Goal: Task Accomplishment & Management: Complete application form

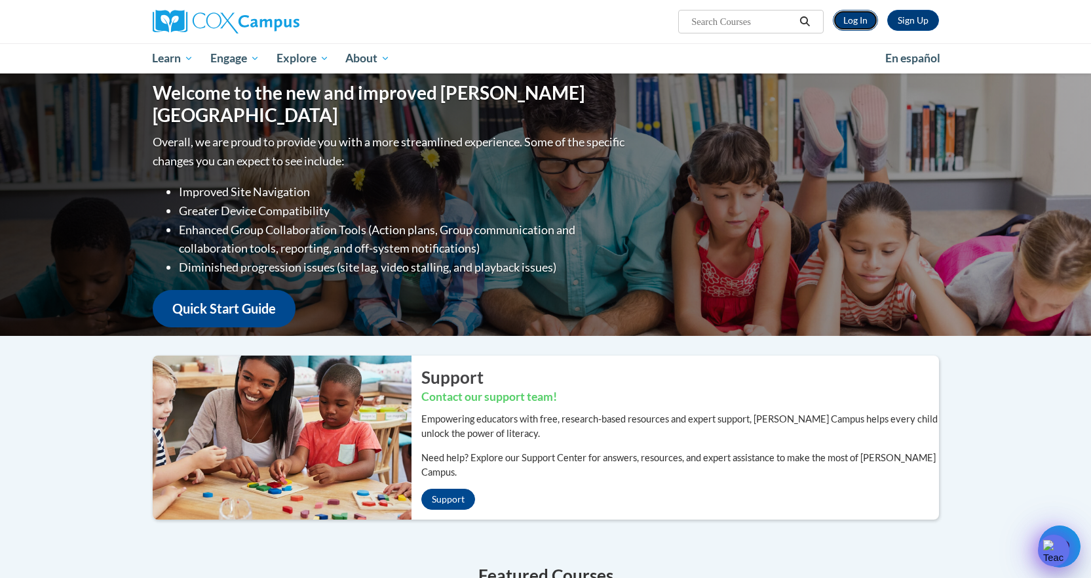
click at [850, 18] on link "Log In" at bounding box center [855, 20] width 45 height 21
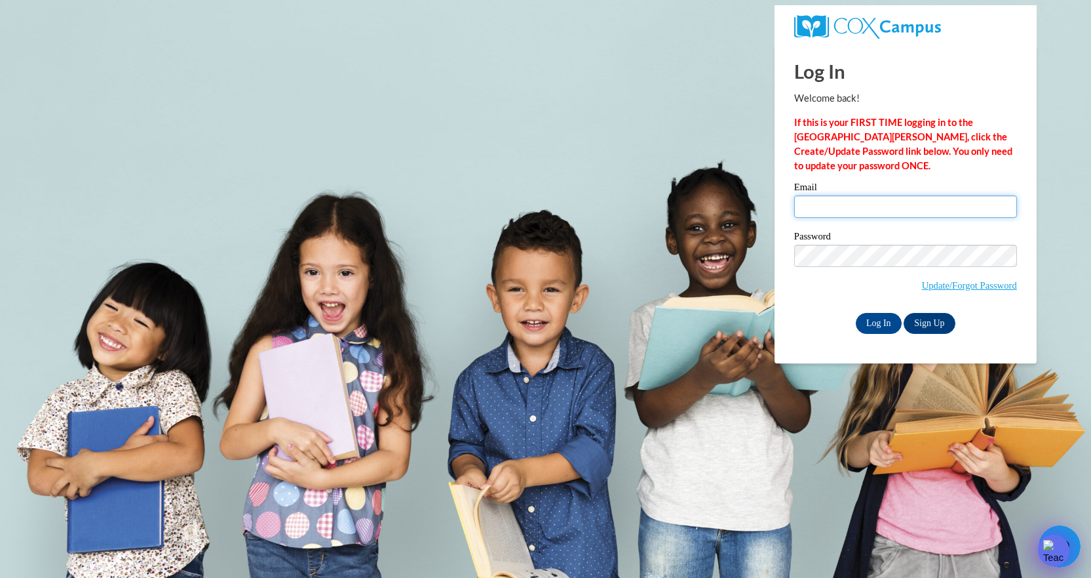
click at [859, 199] on input "Email" at bounding box center [906, 206] width 223 height 22
type input "miranda.smith@student.thomasu.edu"
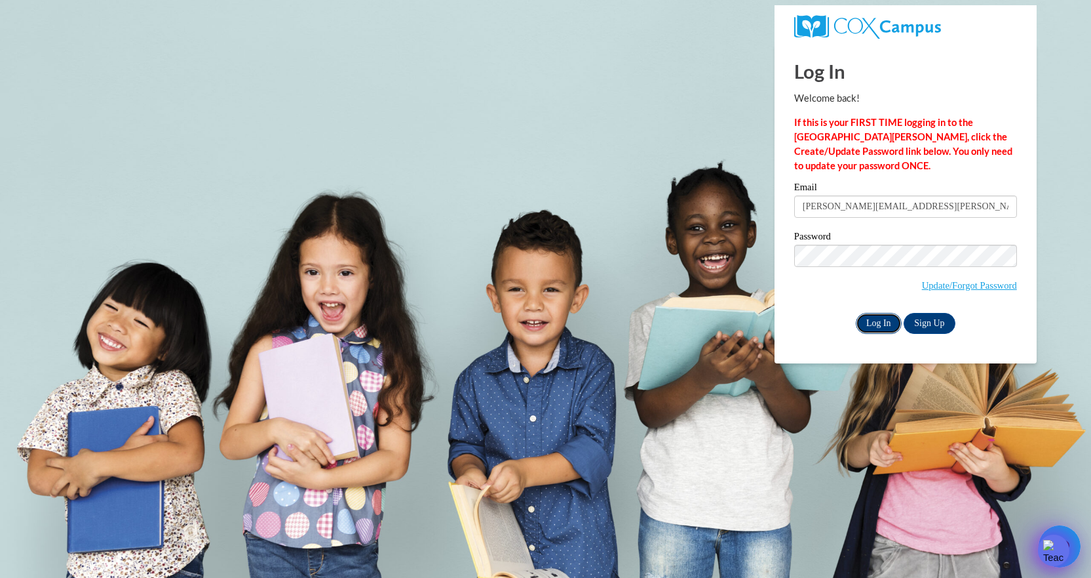
click at [878, 320] on input "Log In" at bounding box center [879, 323] width 46 height 21
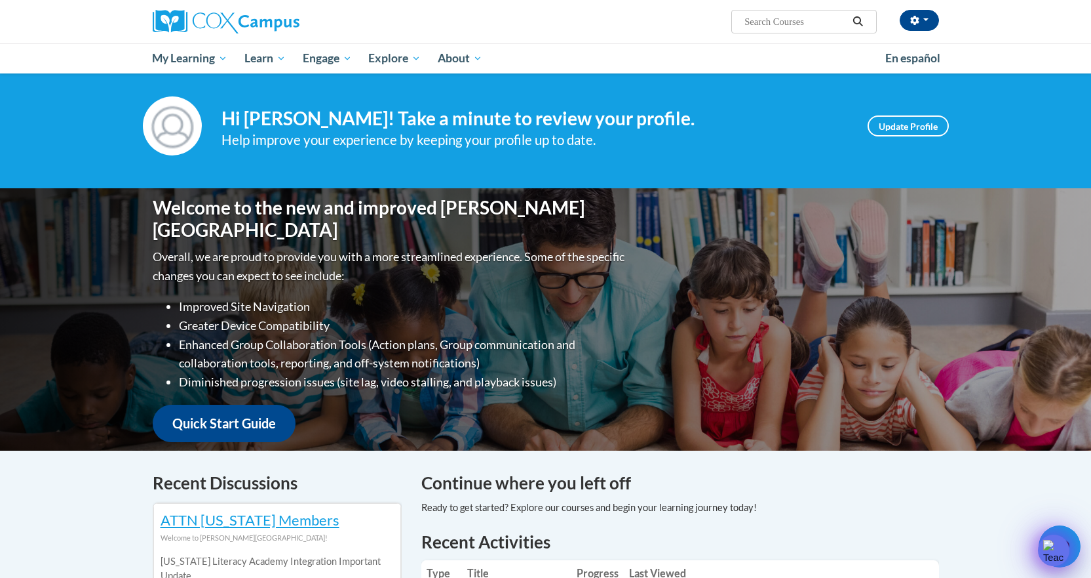
scroll to position [328, 0]
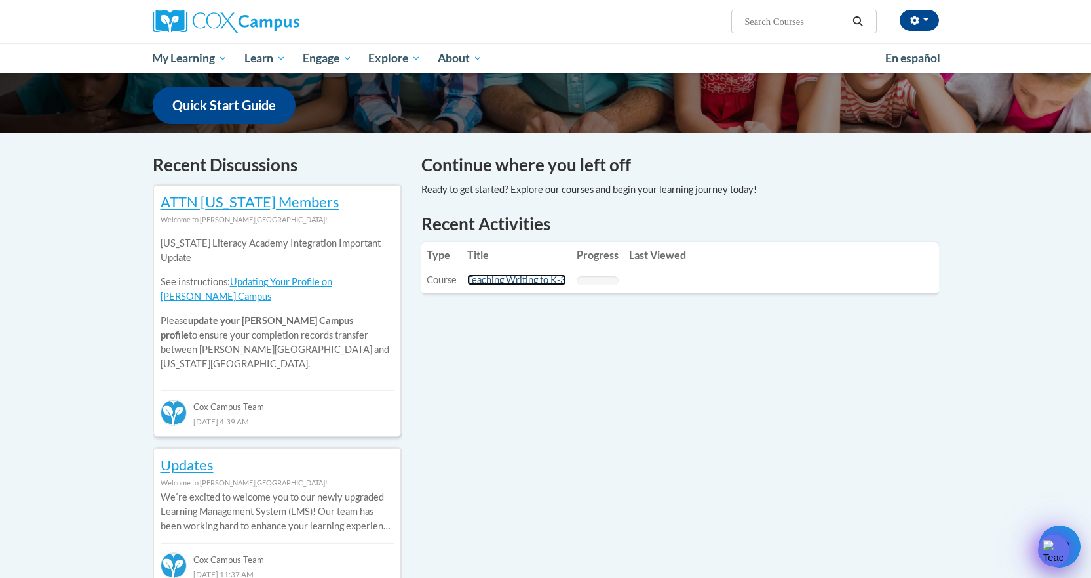
click at [509, 280] on link "Teaching Writing to K-3" at bounding box center [516, 279] width 99 height 11
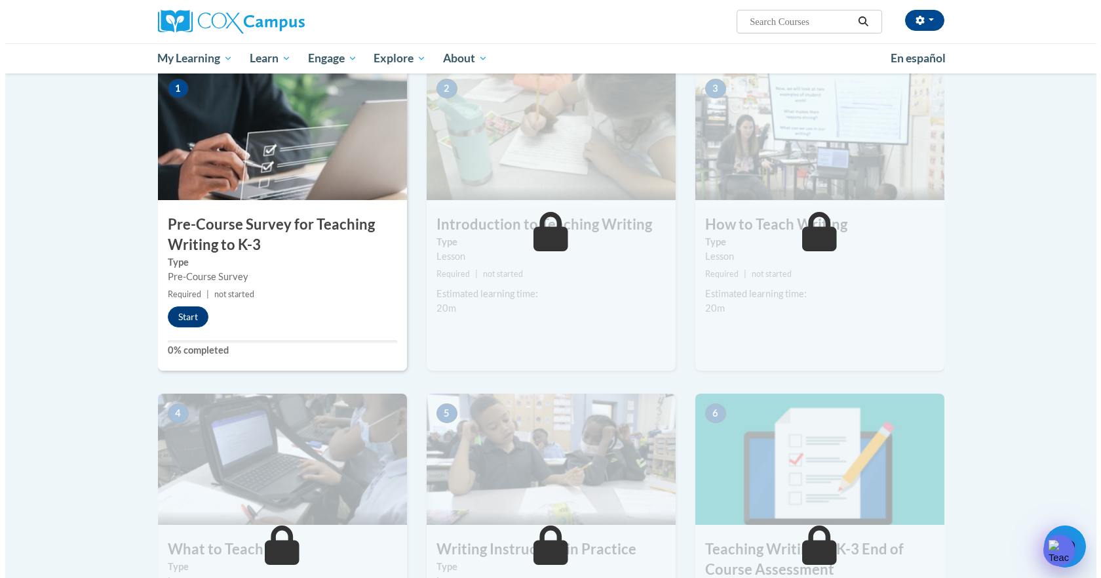
scroll to position [197, 0]
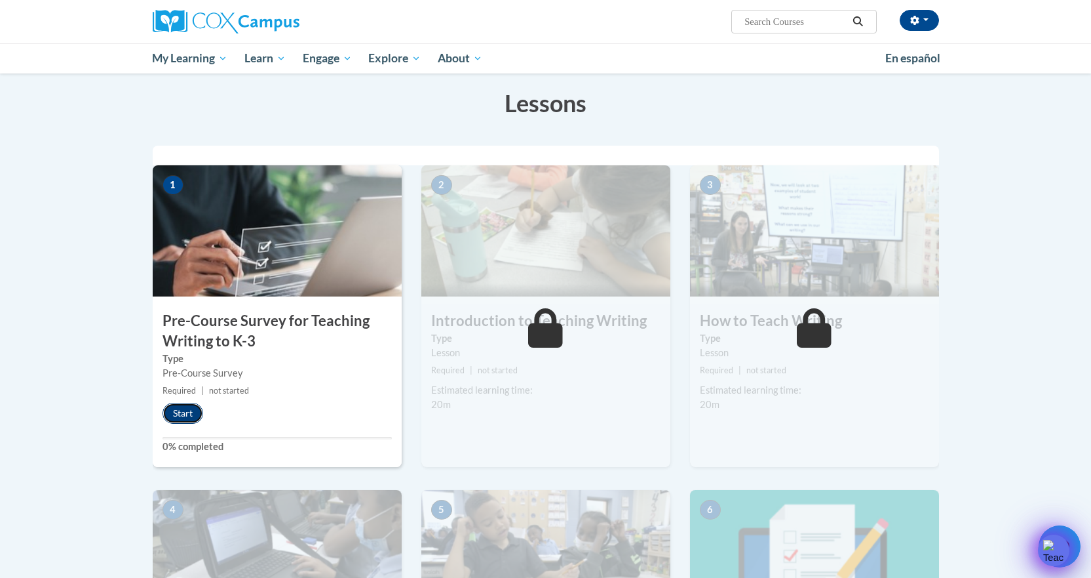
click at [193, 414] on button "Start" at bounding box center [183, 413] width 41 height 21
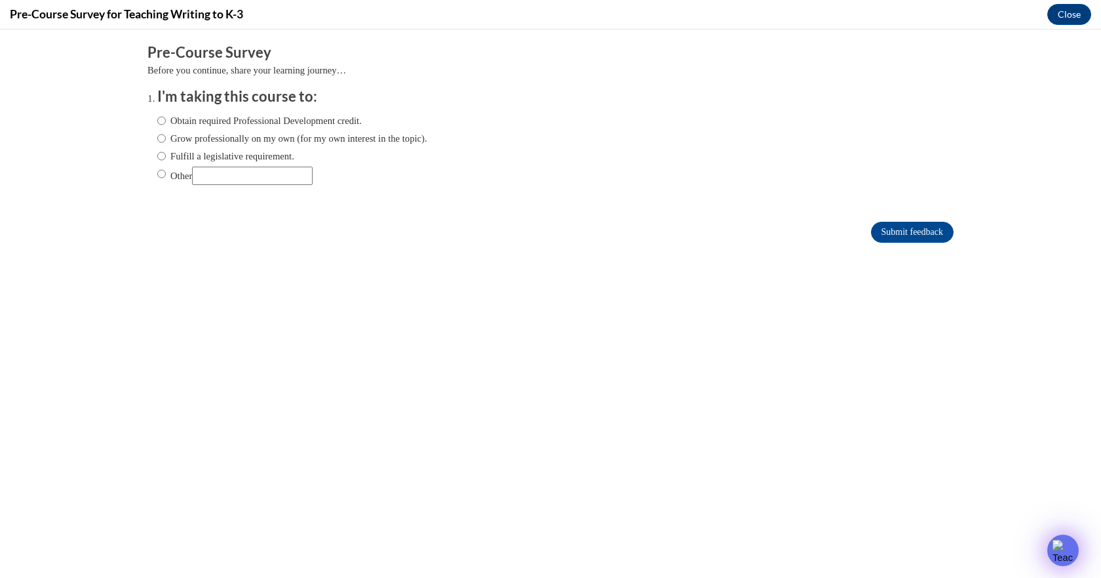
scroll to position [0, 0]
click at [157, 117] on input "Obtain required Professional Development credit." at bounding box center [161, 120] width 9 height 14
radio input "true"
click at [900, 227] on input "Submit feedback" at bounding box center [912, 232] width 83 height 21
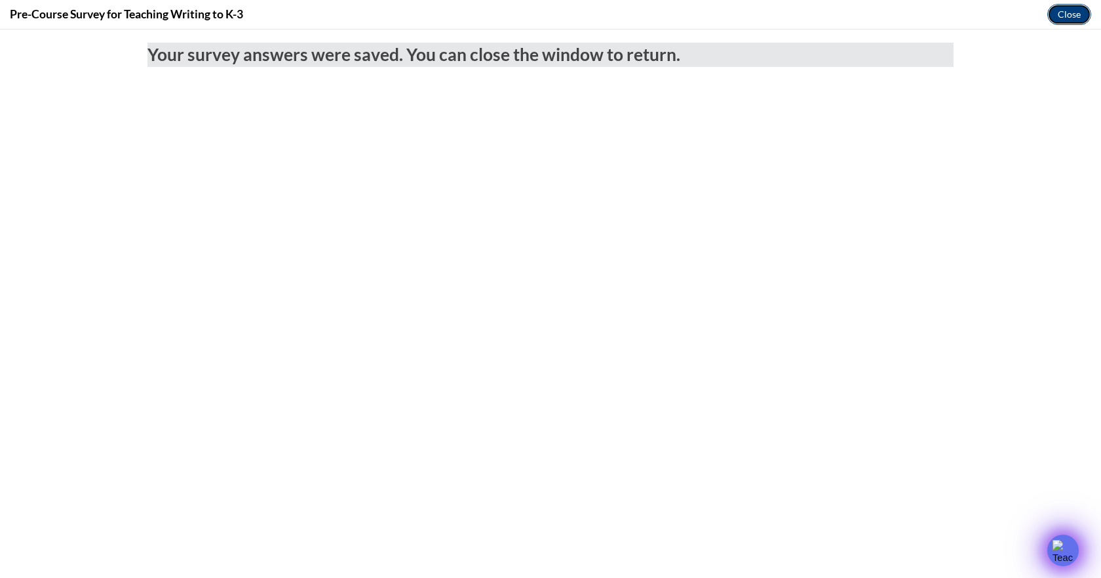
drag, startPoint x: 1071, startPoint y: 20, endPoint x: 1071, endPoint y: 71, distance: 50.5
click at [1071, 20] on button "Close" at bounding box center [1070, 14] width 44 height 21
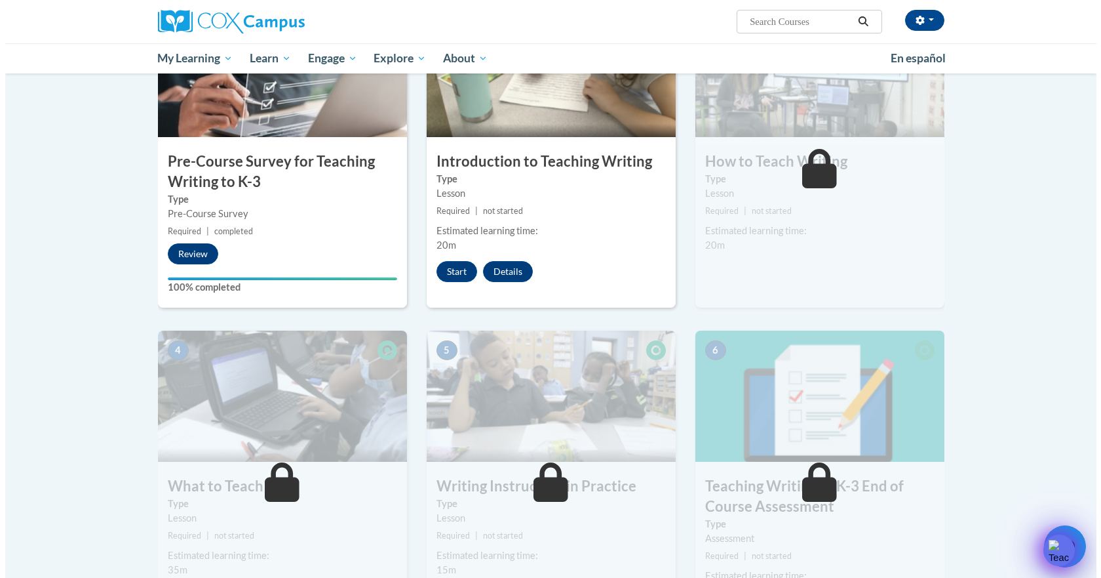
scroll to position [328, 0]
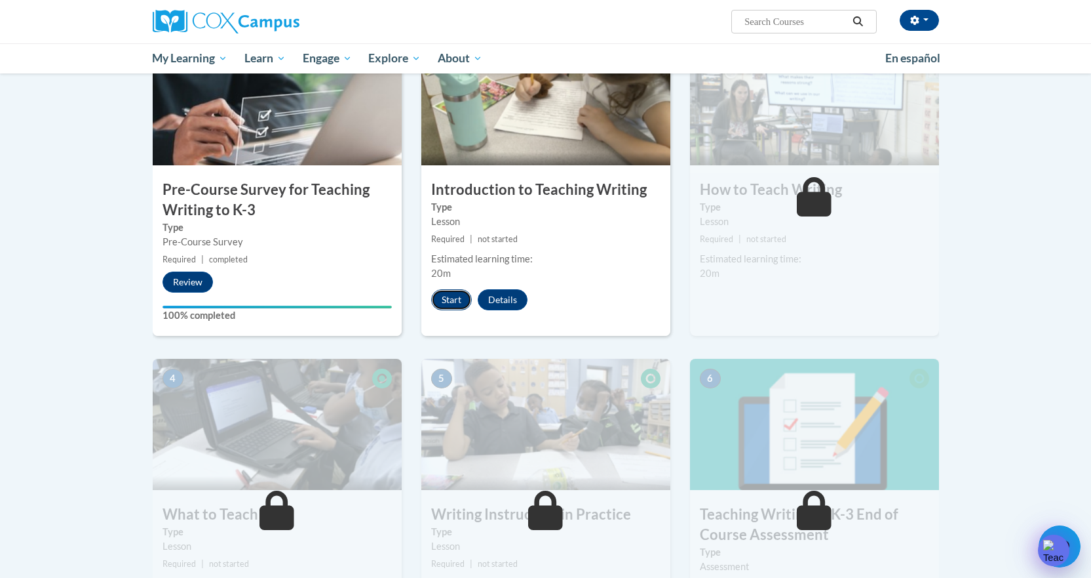
click at [451, 298] on button "Start" at bounding box center [451, 299] width 41 height 21
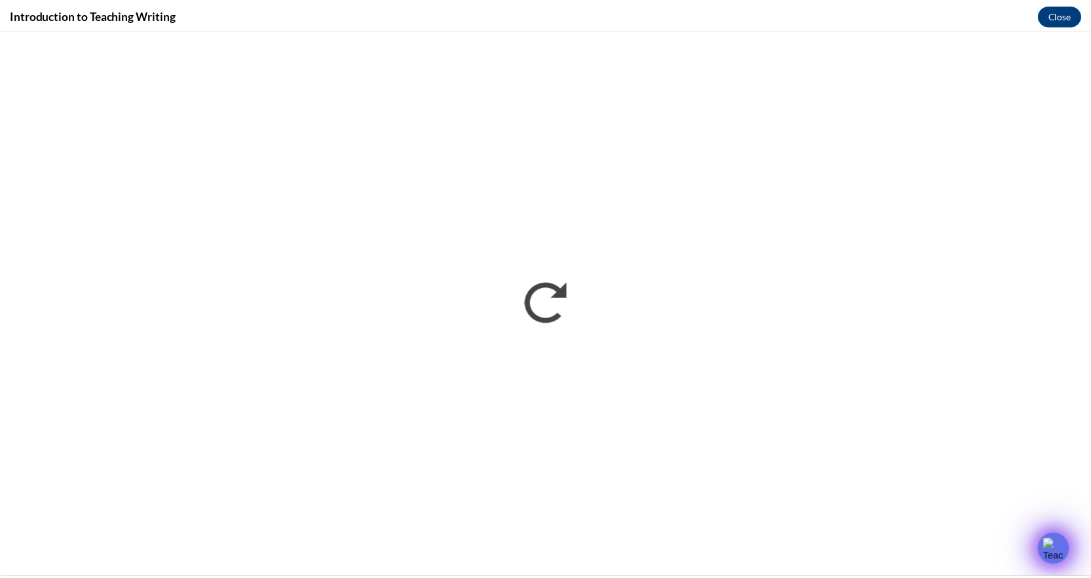
scroll to position [0, 0]
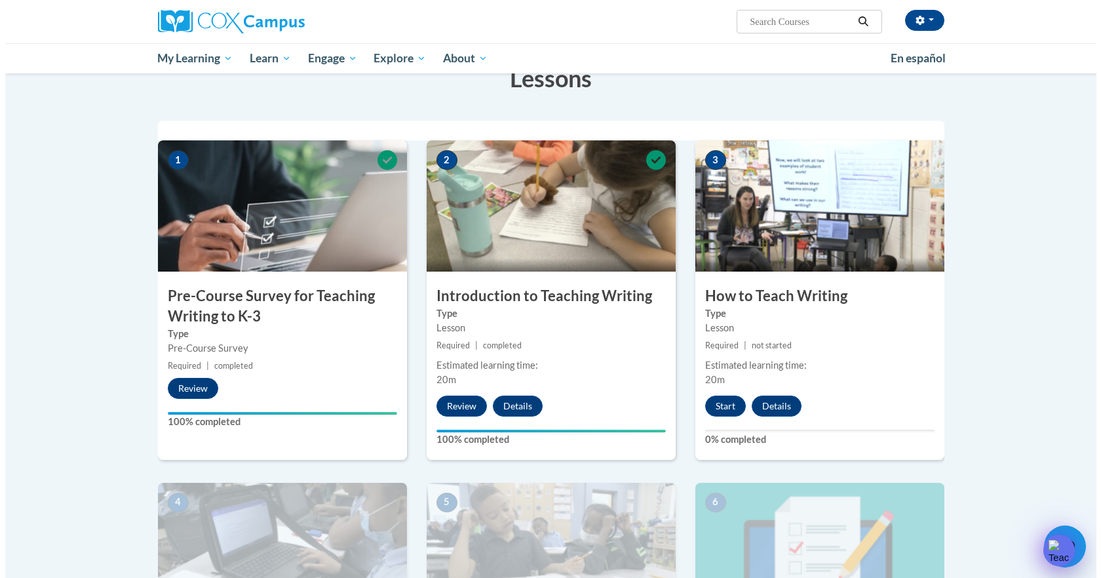
scroll to position [262, 0]
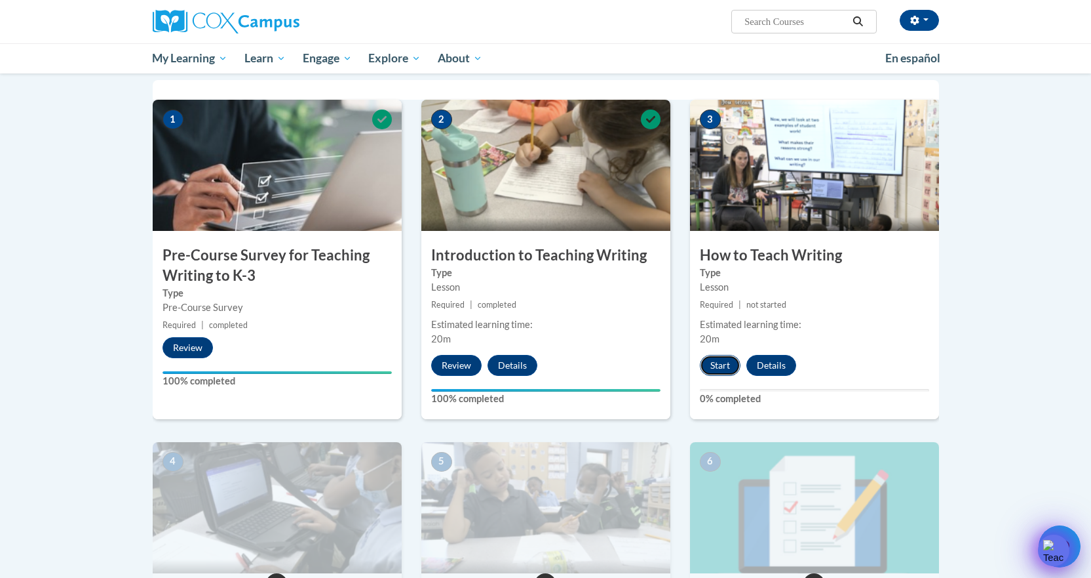
click at [715, 372] on button "Start" at bounding box center [720, 365] width 41 height 21
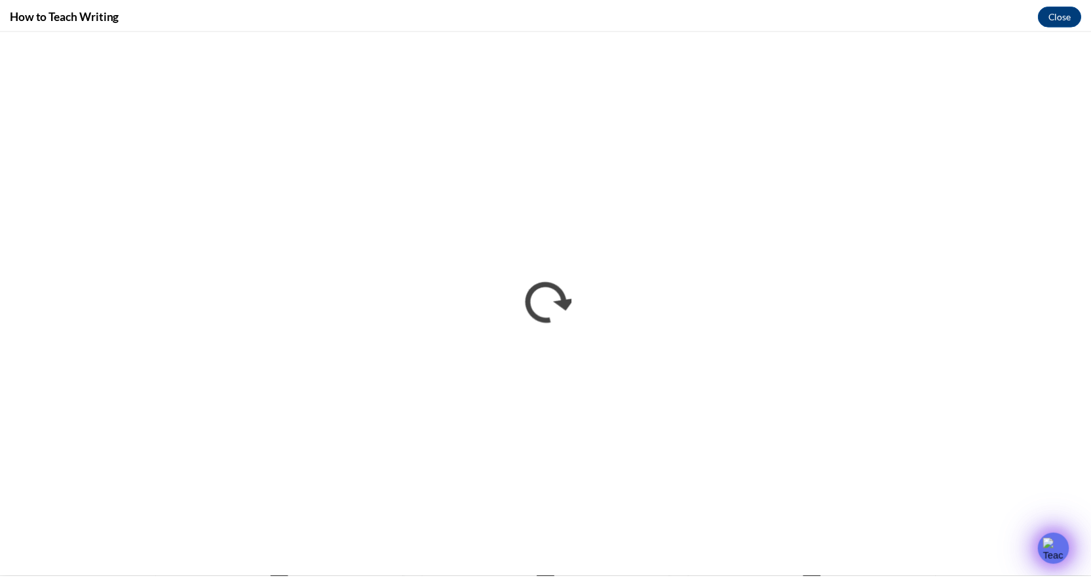
scroll to position [0, 0]
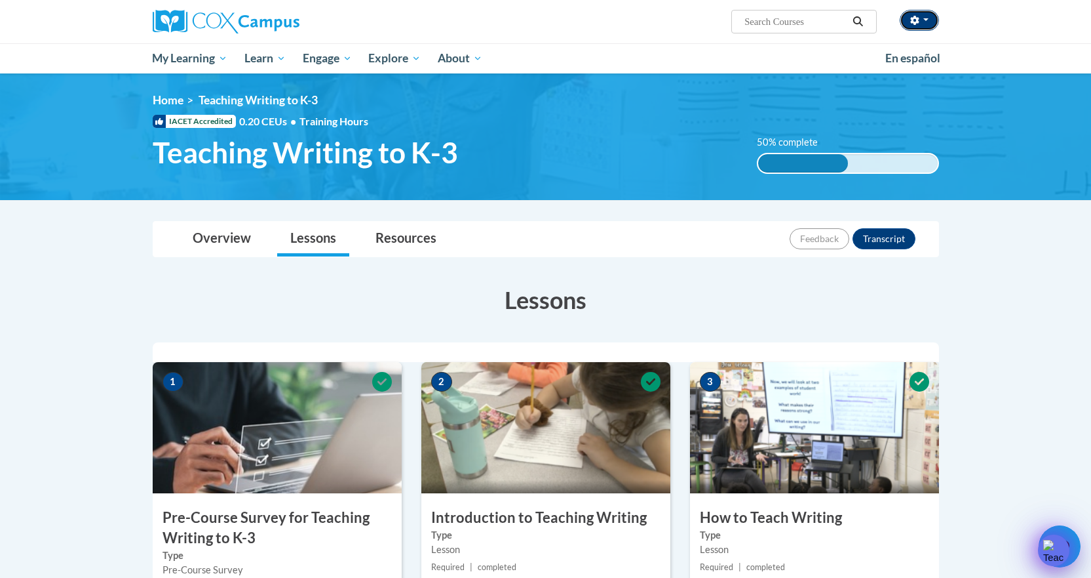
click at [933, 29] on button "button" at bounding box center [919, 20] width 39 height 21
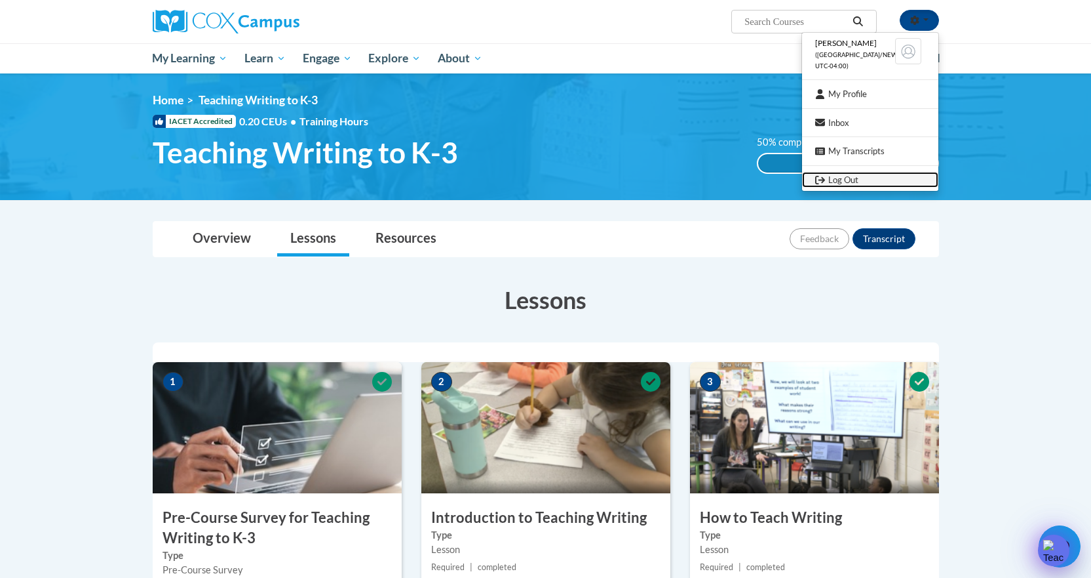
click at [873, 178] on link "Log Out" at bounding box center [870, 180] width 136 height 16
